Goal: Find specific page/section: Find specific page/section

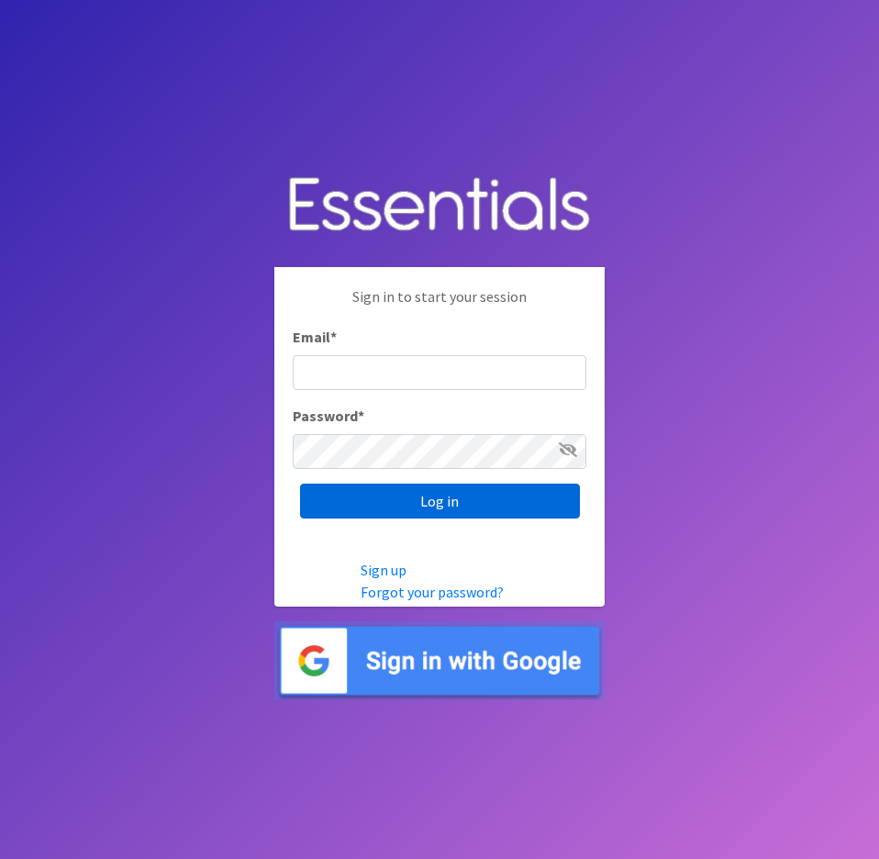
type input "[EMAIL_ADDRESS][DOMAIN_NAME]"
click at [376, 498] on input "Log in" at bounding box center [440, 500] width 280 height 35
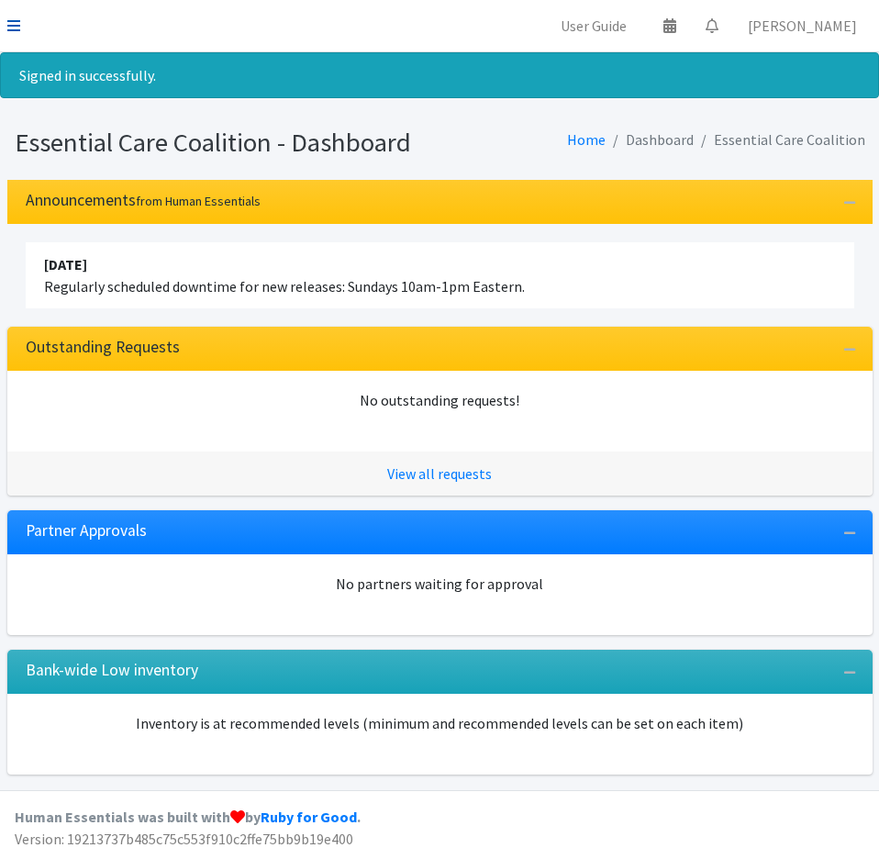
click at [9, 28] on icon at bounding box center [13, 25] width 13 height 15
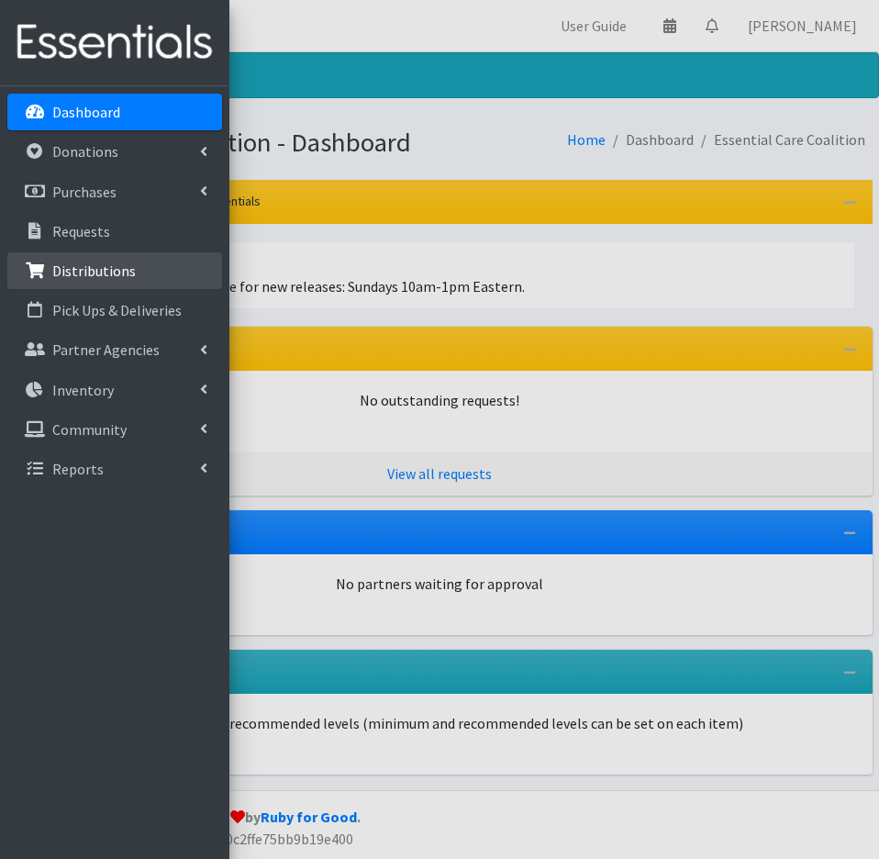
click at [94, 268] on p "Distributions" at bounding box center [93, 270] width 83 height 18
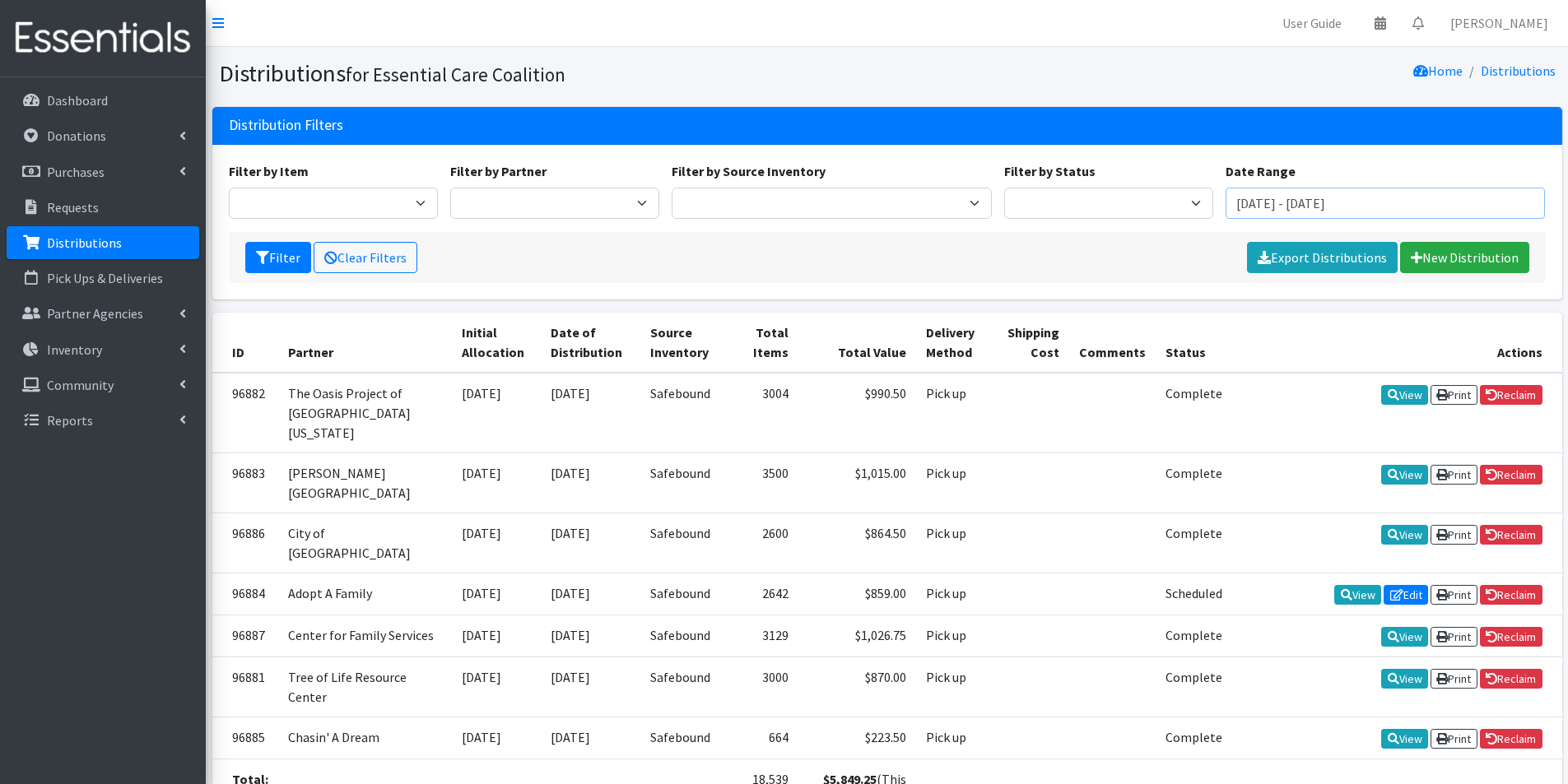
click at [775, 206] on input "August 7, 2025 - November 7, 2025" at bounding box center [1385, 203] width 320 height 31
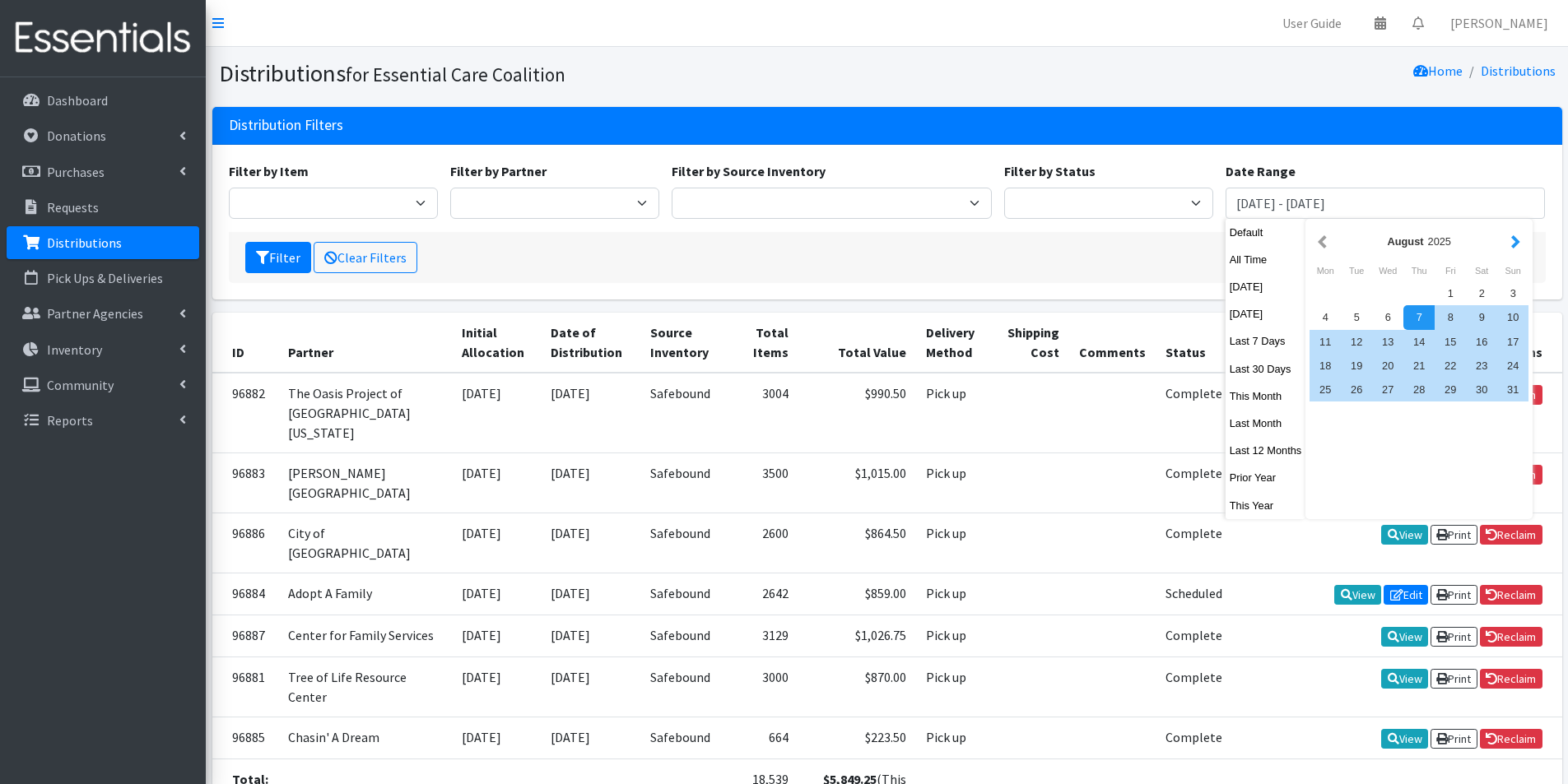
click at [775, 241] on button "button" at bounding box center [1515, 241] width 17 height 21
click at [775, 294] on div "1" at bounding box center [1325, 293] width 31 height 24
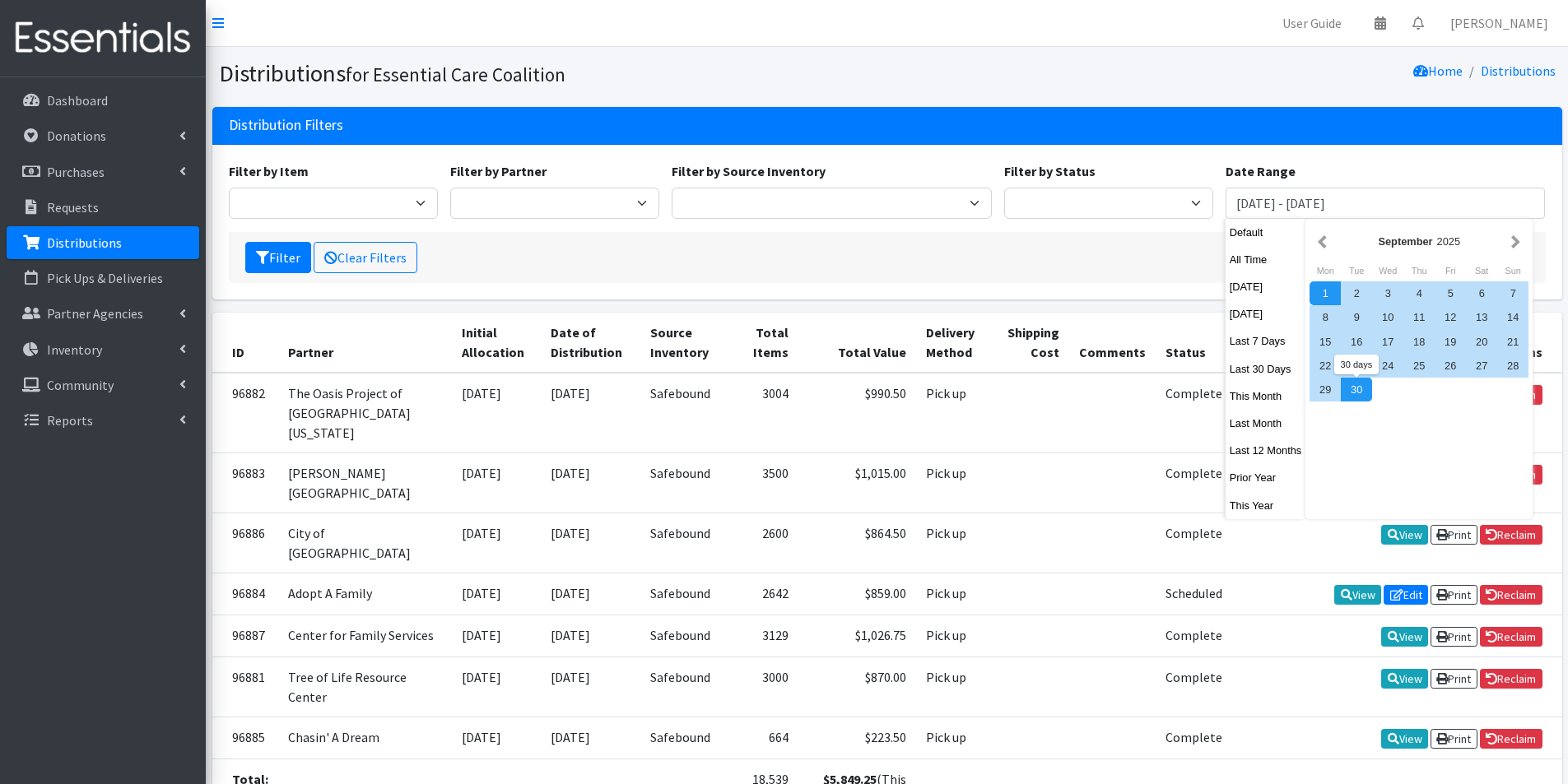
click at [775, 387] on div "30" at bounding box center [1355, 389] width 31 height 24
type input "September 1, 2025 - September 30, 2025"
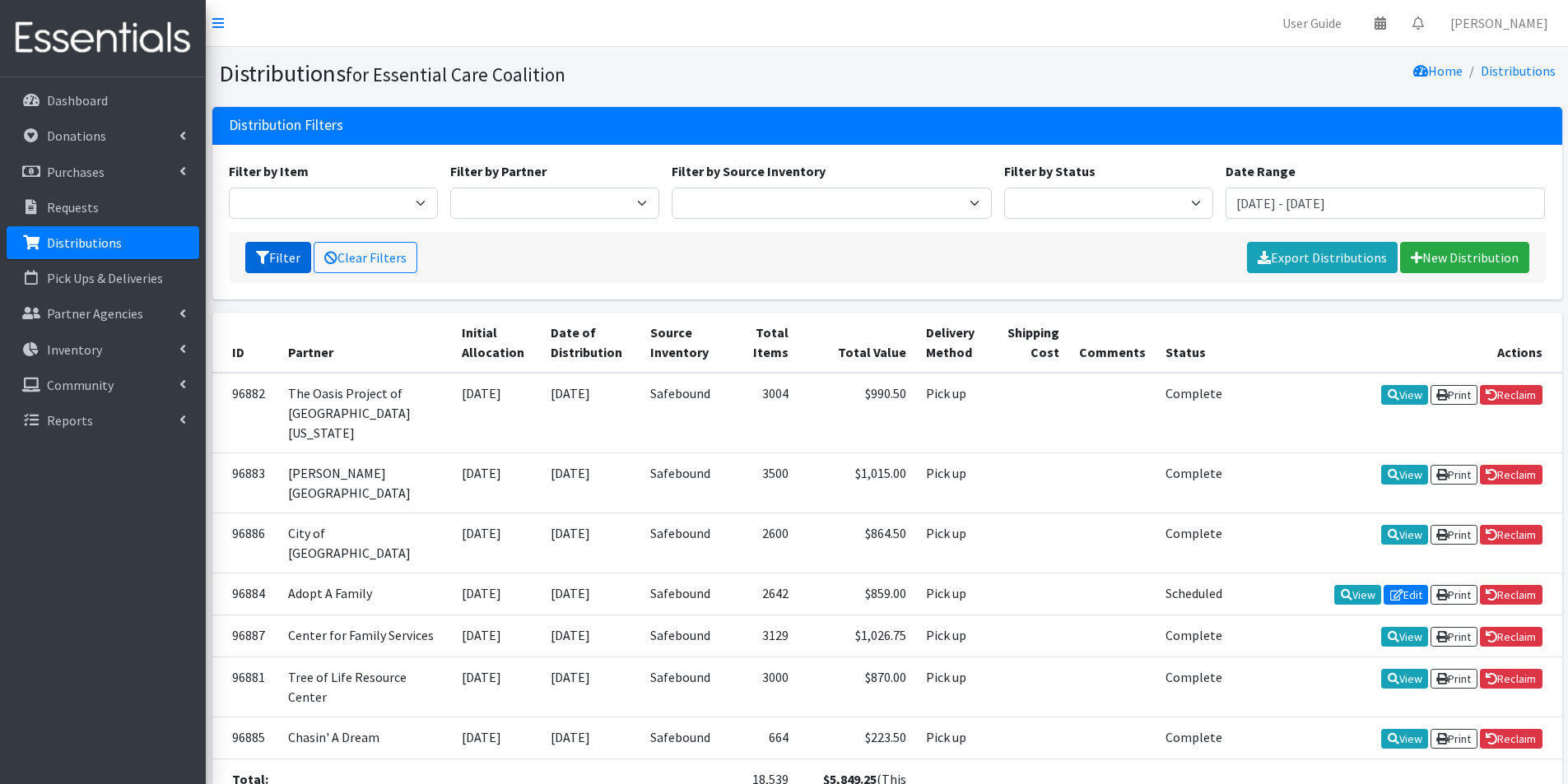
click at [280, 250] on button "Filter" at bounding box center [277, 257] width 65 height 31
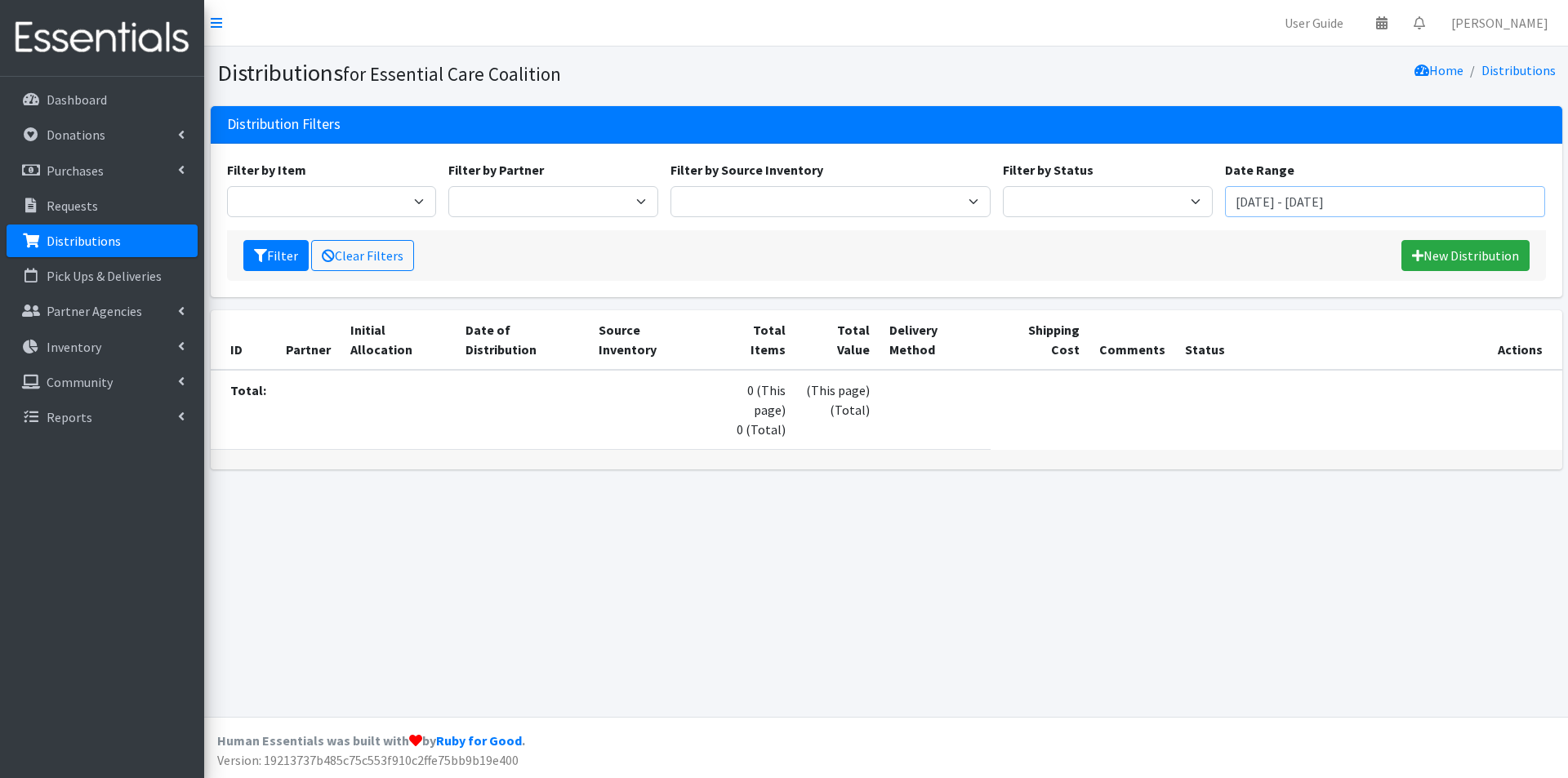
click at [1282, 202] on input "September 1, 2025 - September 30, 2025" at bounding box center [1385, 201] width 321 height 31
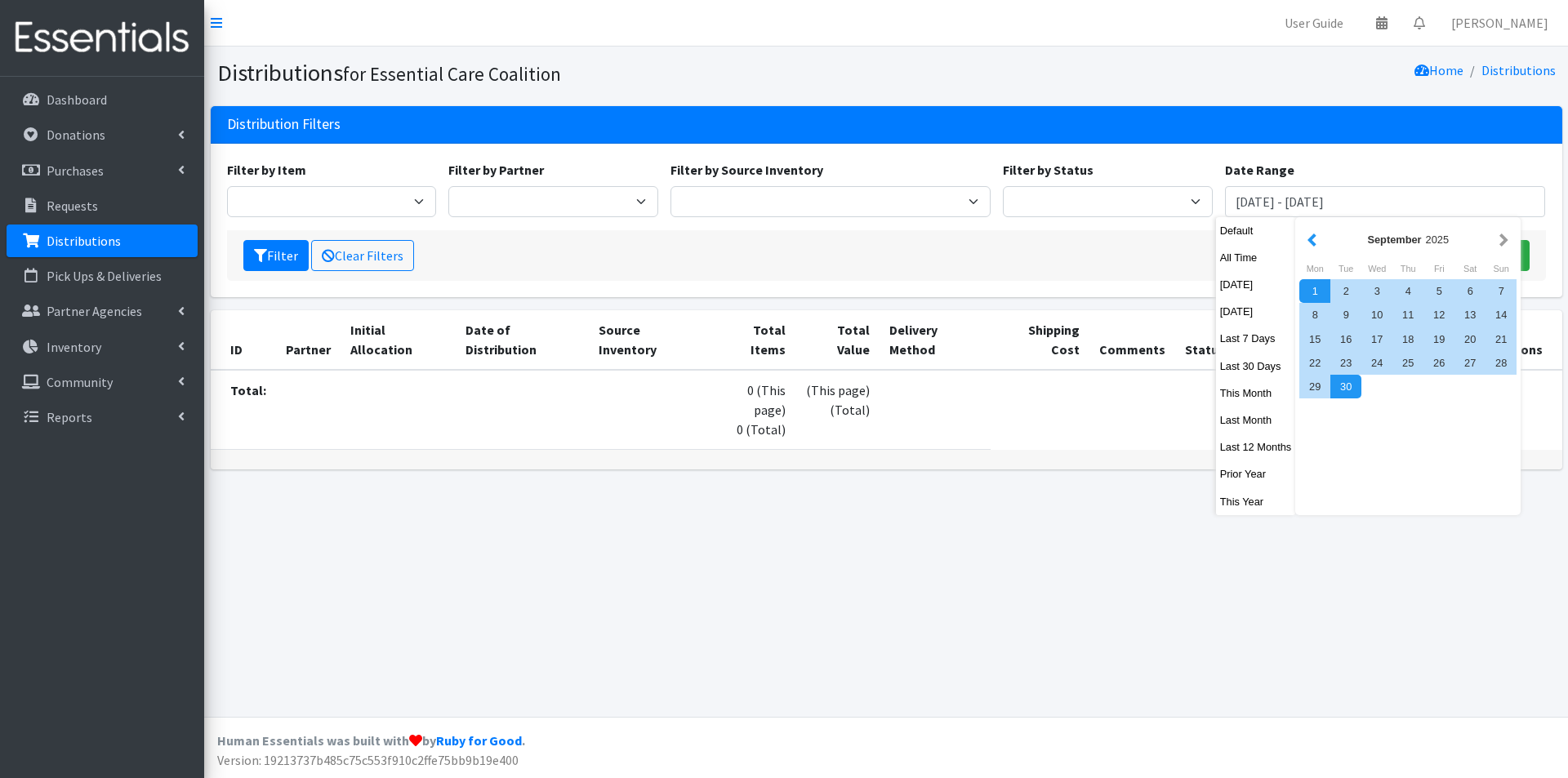
click at [1311, 241] on button "button" at bounding box center [1312, 239] width 17 height 20
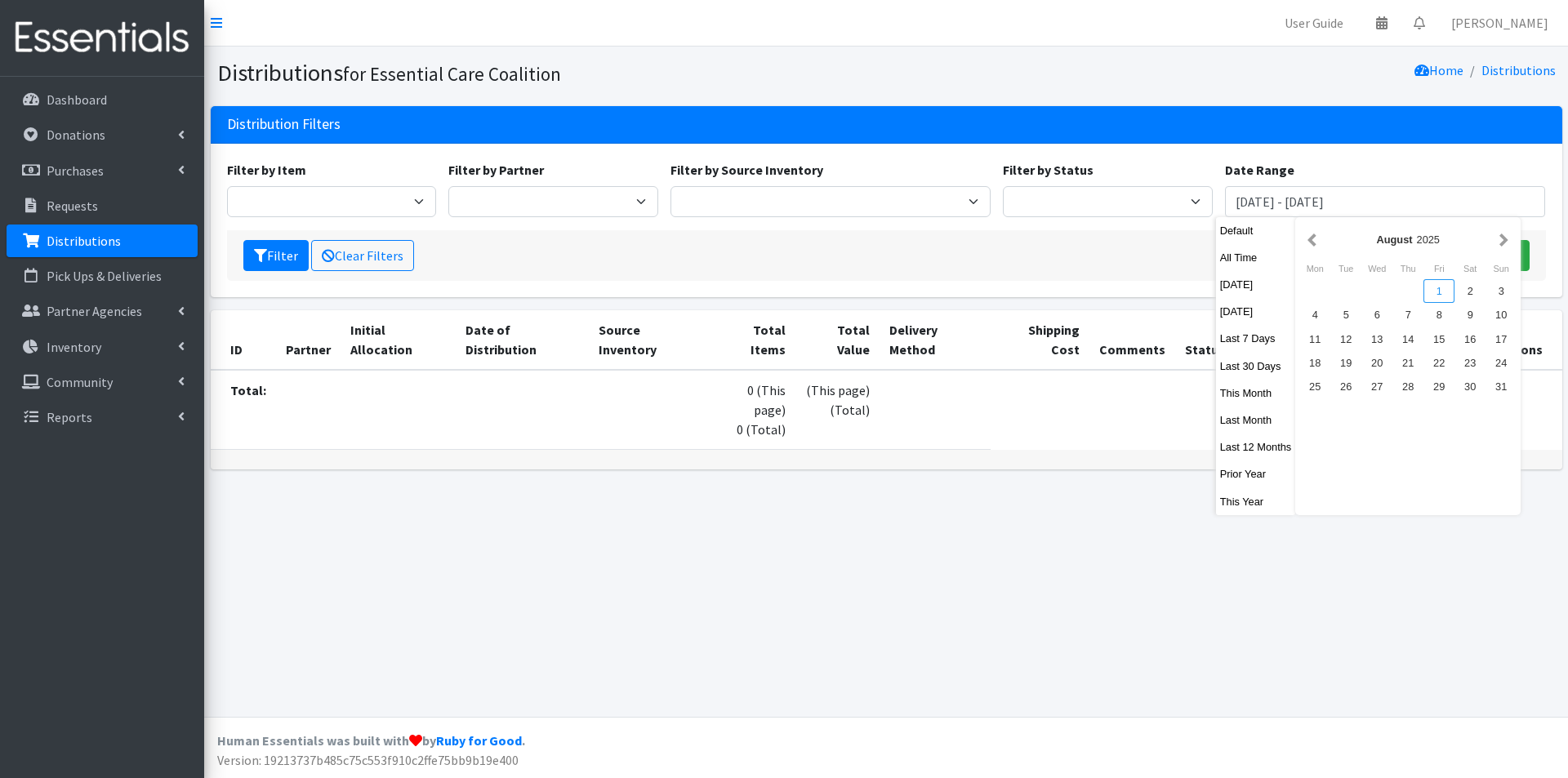
click at [1438, 290] on div "1" at bounding box center [1439, 291] width 31 height 24
click at [1507, 243] on button "button" at bounding box center [1504, 239] width 17 height 20
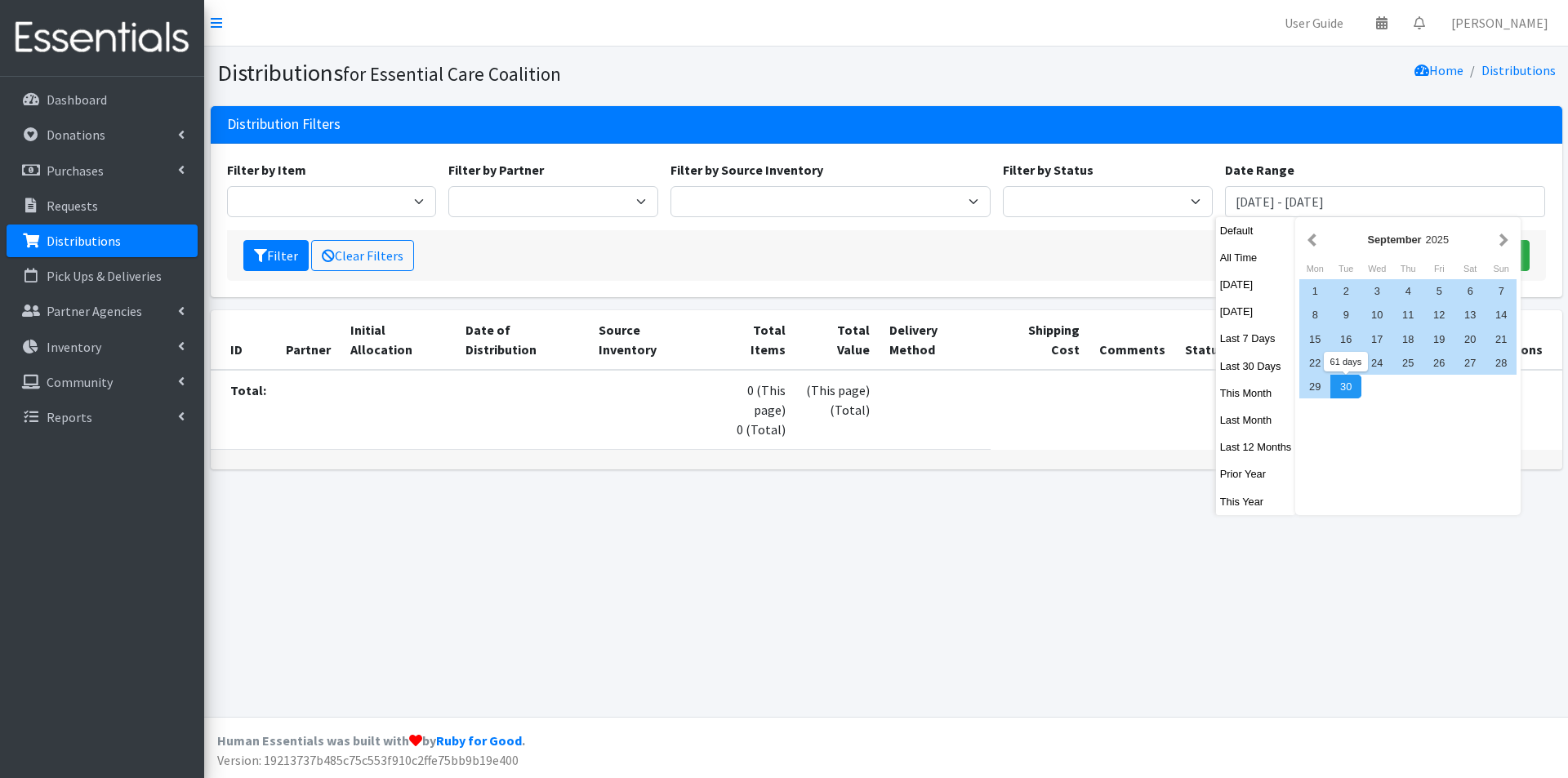
click at [1350, 385] on div "30" at bounding box center [1345, 386] width 31 height 24
type input "[DATE] - [DATE]"
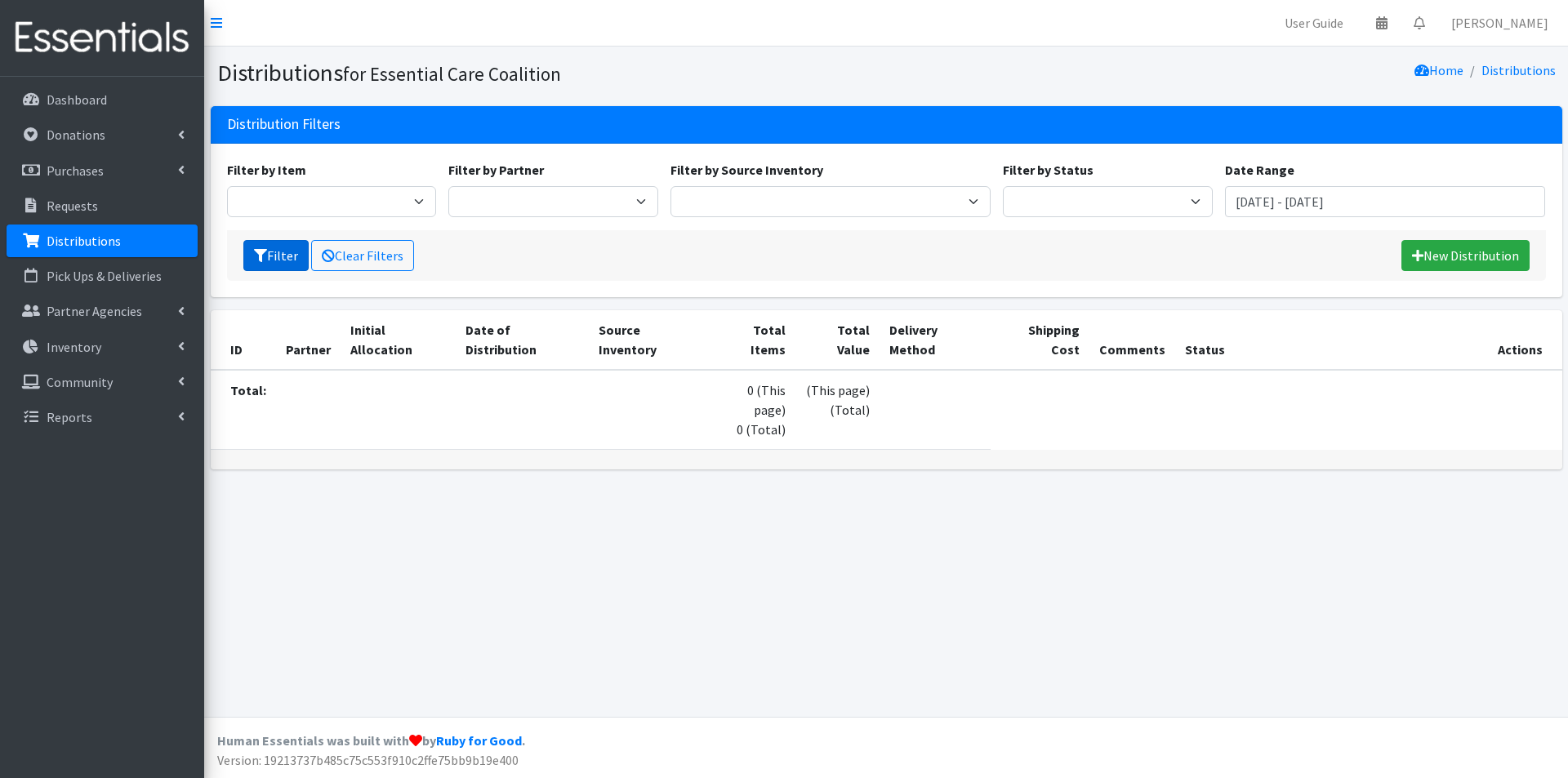
click at [287, 246] on button "Filter" at bounding box center [275, 255] width 65 height 31
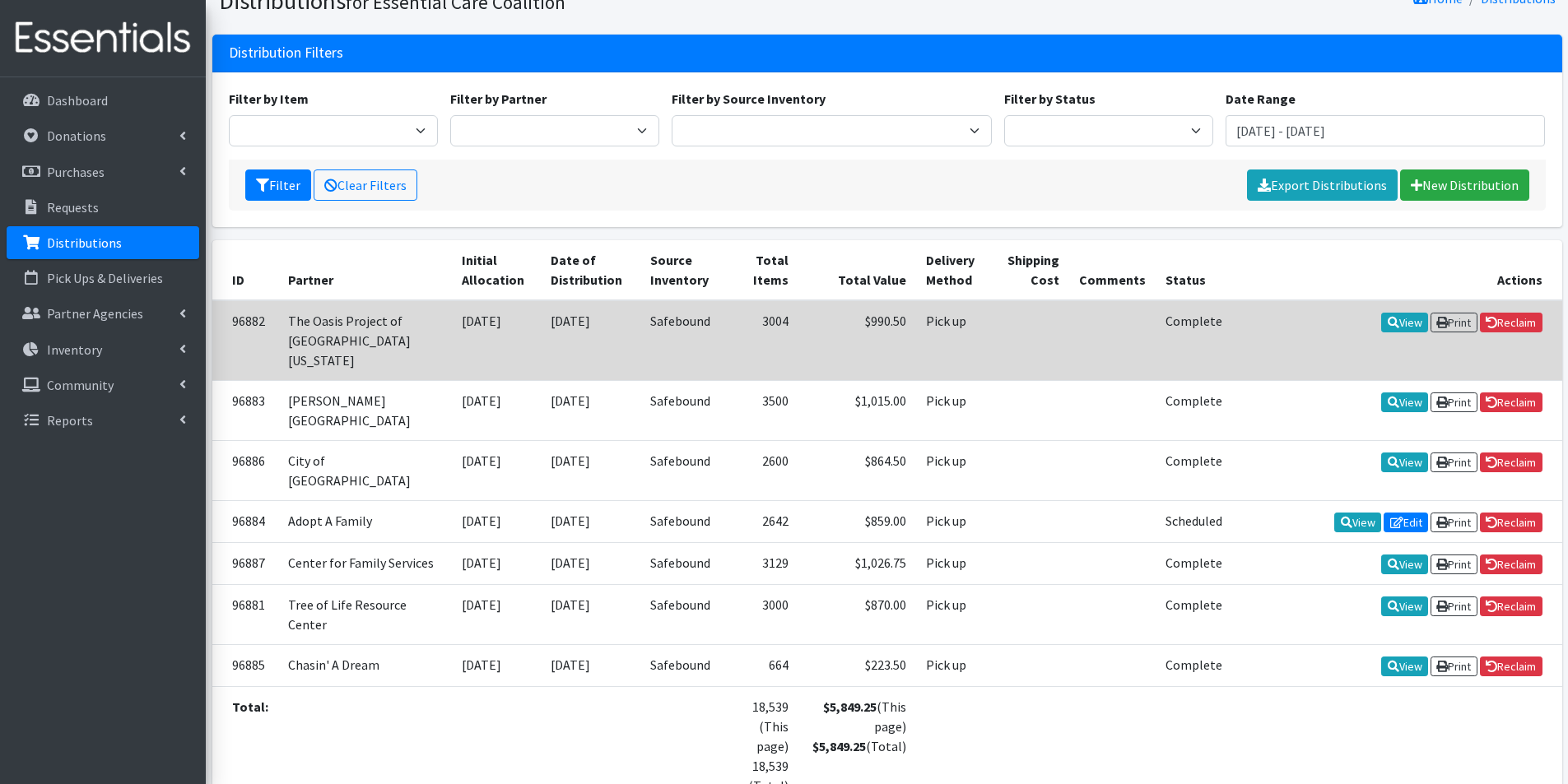
scroll to position [164, 0]
